Goal: Task Accomplishment & Management: Complete application form

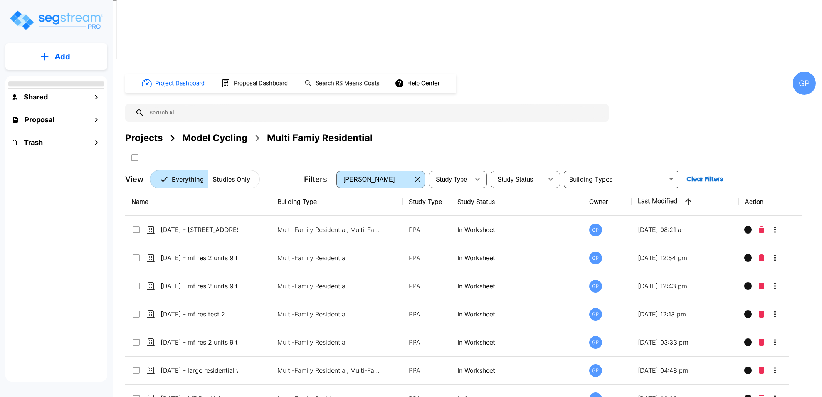
click at [812, 72] on div "GP" at bounding box center [804, 83] width 23 height 23
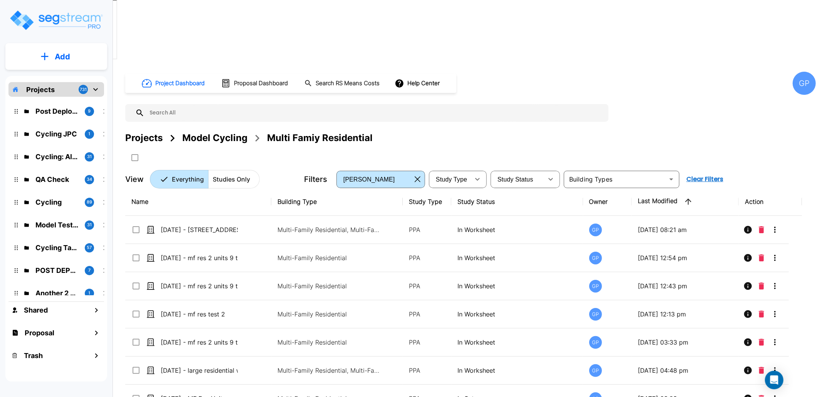
click at [805, 72] on div "GP" at bounding box center [804, 83] width 23 height 23
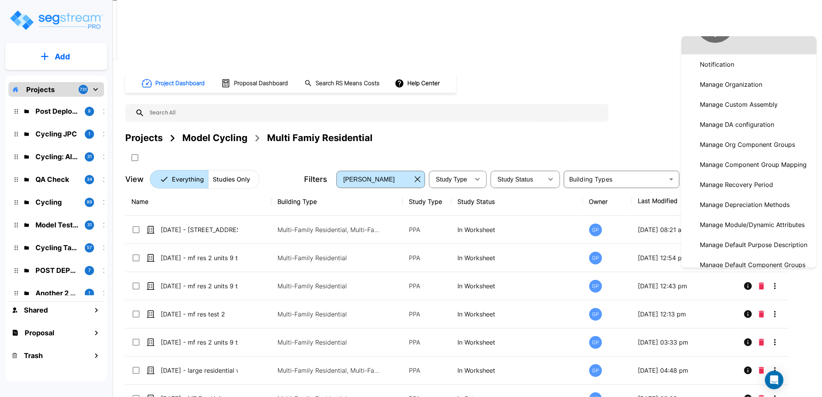
scroll to position [51, 0]
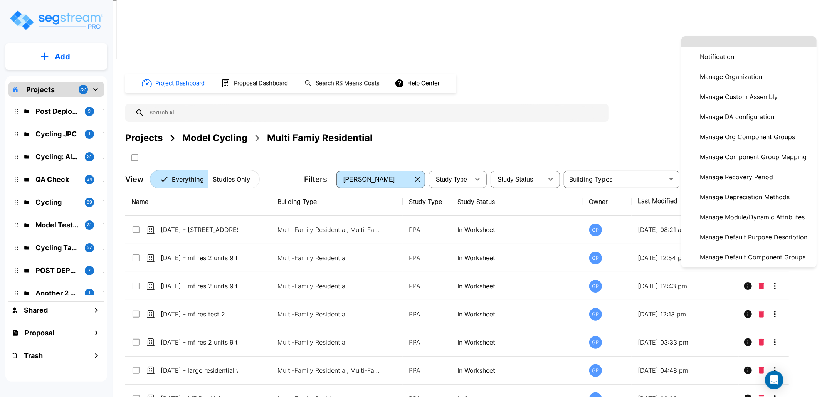
click at [751, 114] on p "Manage DA configuration" at bounding box center [737, 116] width 81 height 15
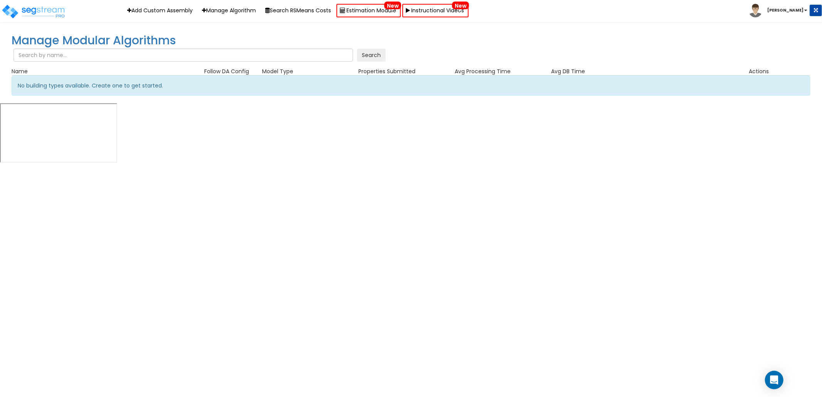
click at [797, 13] on b "[PERSON_NAME]" at bounding box center [786, 10] width 36 height 6
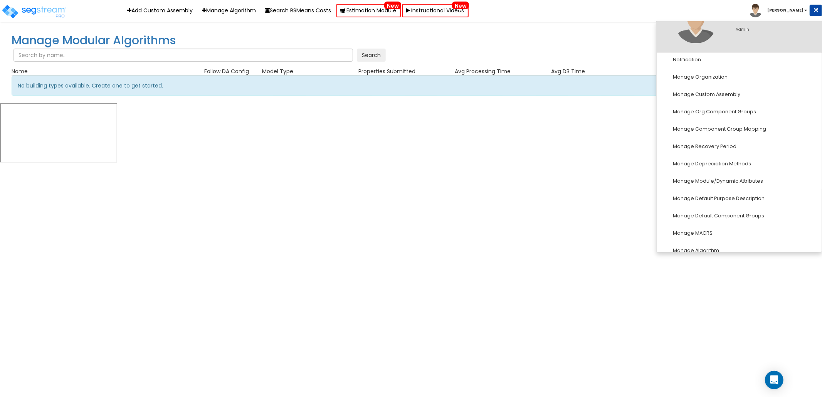
scroll to position [51, 0]
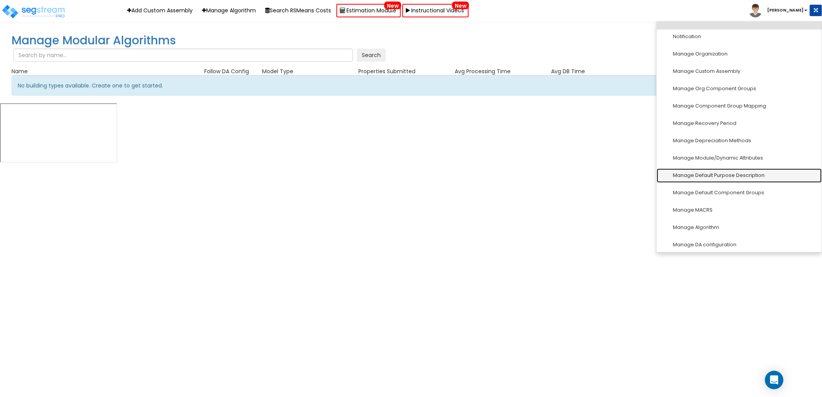
click at [745, 176] on link "Manage Default Purpose Description" at bounding box center [739, 175] width 165 height 14
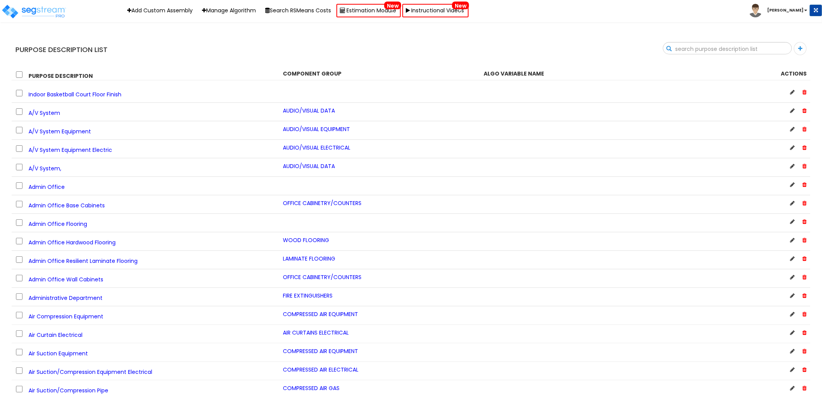
click at [779, 51] on input "text" at bounding box center [728, 48] width 128 height 13
paste input "Food Warmer Electrical"
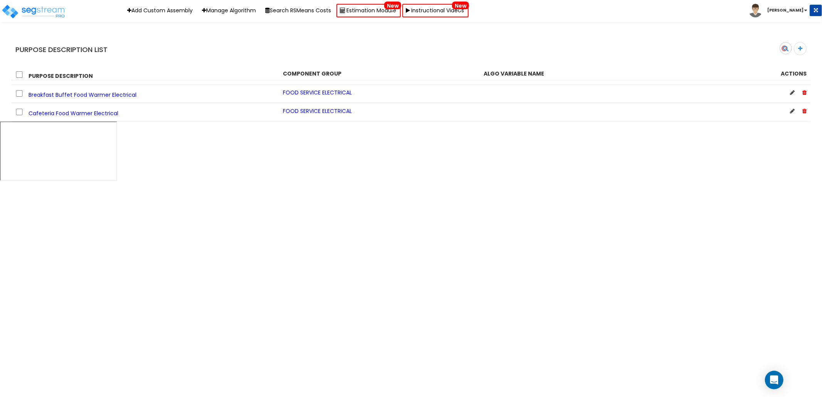
type input "Food Warmer Electrical"
click at [791, 111] on icon at bounding box center [792, 110] width 5 height 5
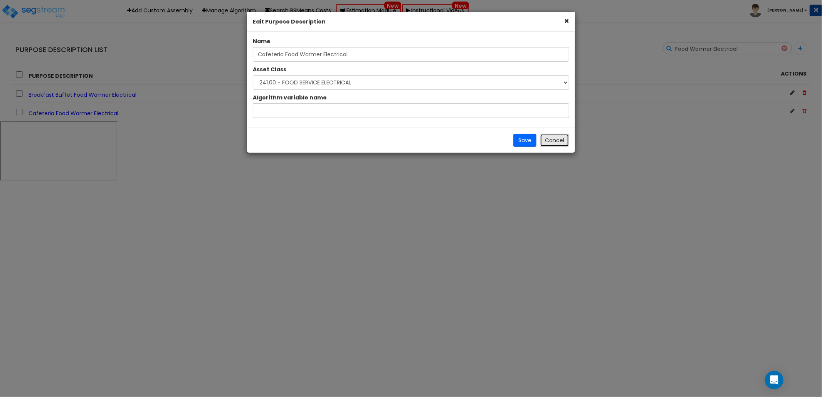
click at [557, 138] on button "Cancel" at bounding box center [554, 140] width 29 height 13
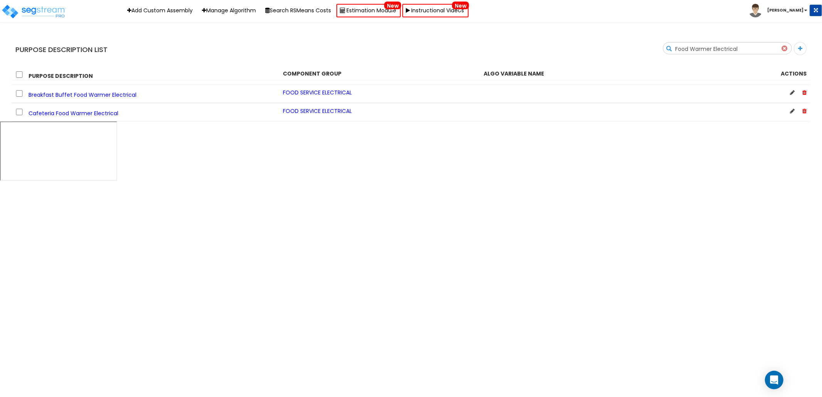
drag, startPoint x: 804, startPoint y: 48, endPoint x: 738, endPoint y: 166, distance: 135.2
click at [804, 47] on span at bounding box center [800, 48] width 13 height 13
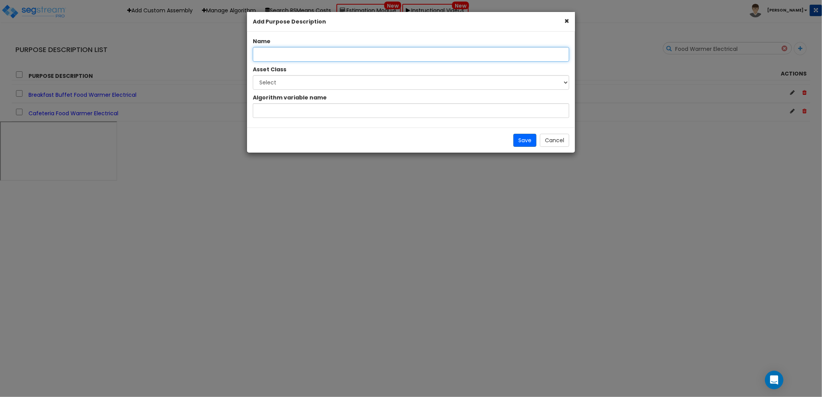
click at [342, 57] on input "text" at bounding box center [411, 54] width 317 height 15
paste input "Food Warmer Electrical"
type input "Food Warmer Electrical"
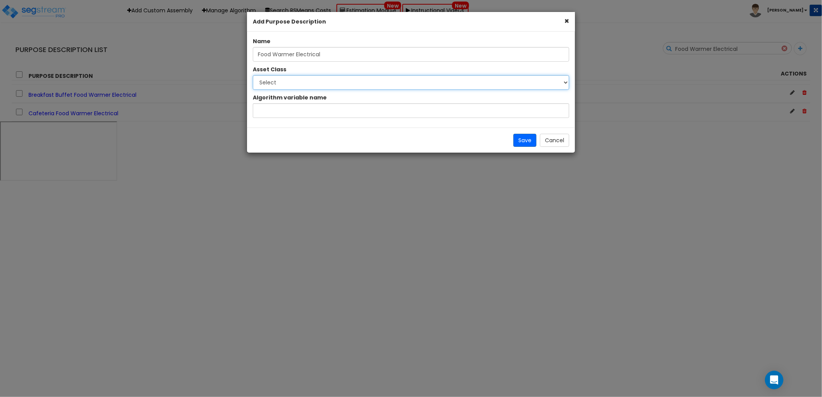
click at [348, 81] on select "Select 1.00 - LAND 2.00 - GENERAL REQUIREMENTS 3.00 - BUILDING-RELATED SITEWORK…" at bounding box center [411, 82] width 317 height 15
select select "20670"
click at [253, 75] on select "Select 1.00 - LAND 2.00 - GENERAL REQUIREMENTS 3.00 - BUILDING-RELATED SITEWORK…" at bounding box center [411, 82] width 317 height 15
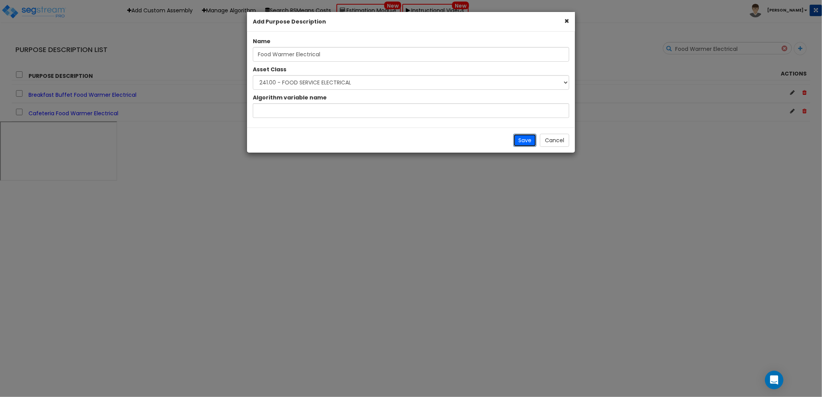
click at [524, 143] on button "Save" at bounding box center [525, 140] width 23 height 13
